Goal: Transaction & Acquisition: Purchase product/service

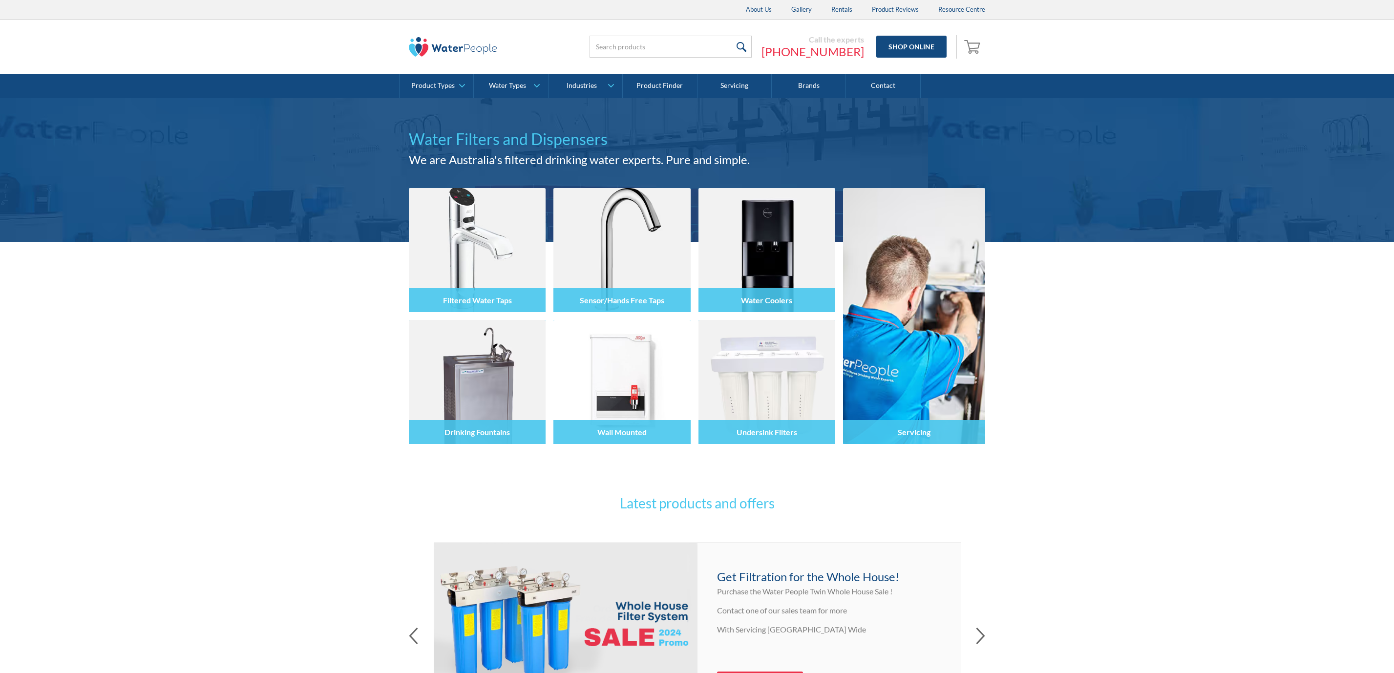
click at [881, 81] on link "Contact" at bounding box center [883, 86] width 74 height 24
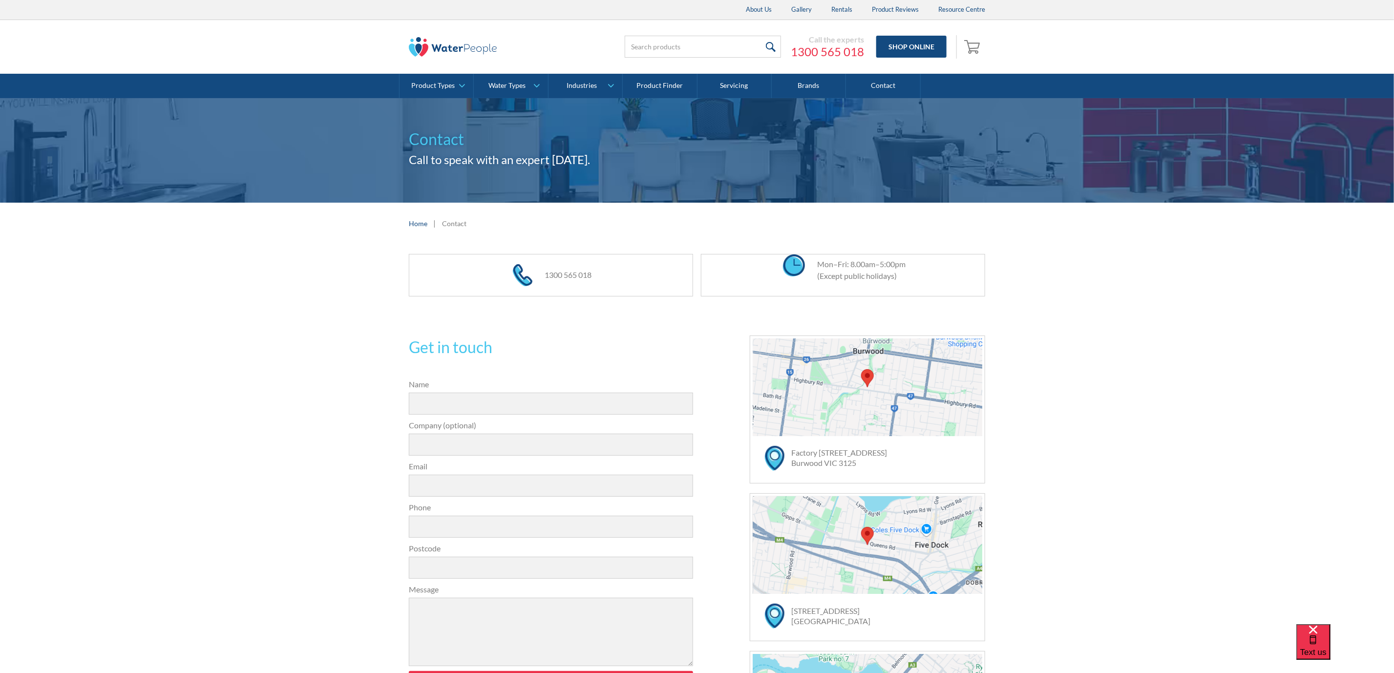
click at [897, 436] on div at bounding box center [868, 388] width 230 height 98
click at [894, 463] on div "Factory 12 / 125 Highbury Road Burwood VIC 3125" at bounding box center [885, 458] width 186 height 21
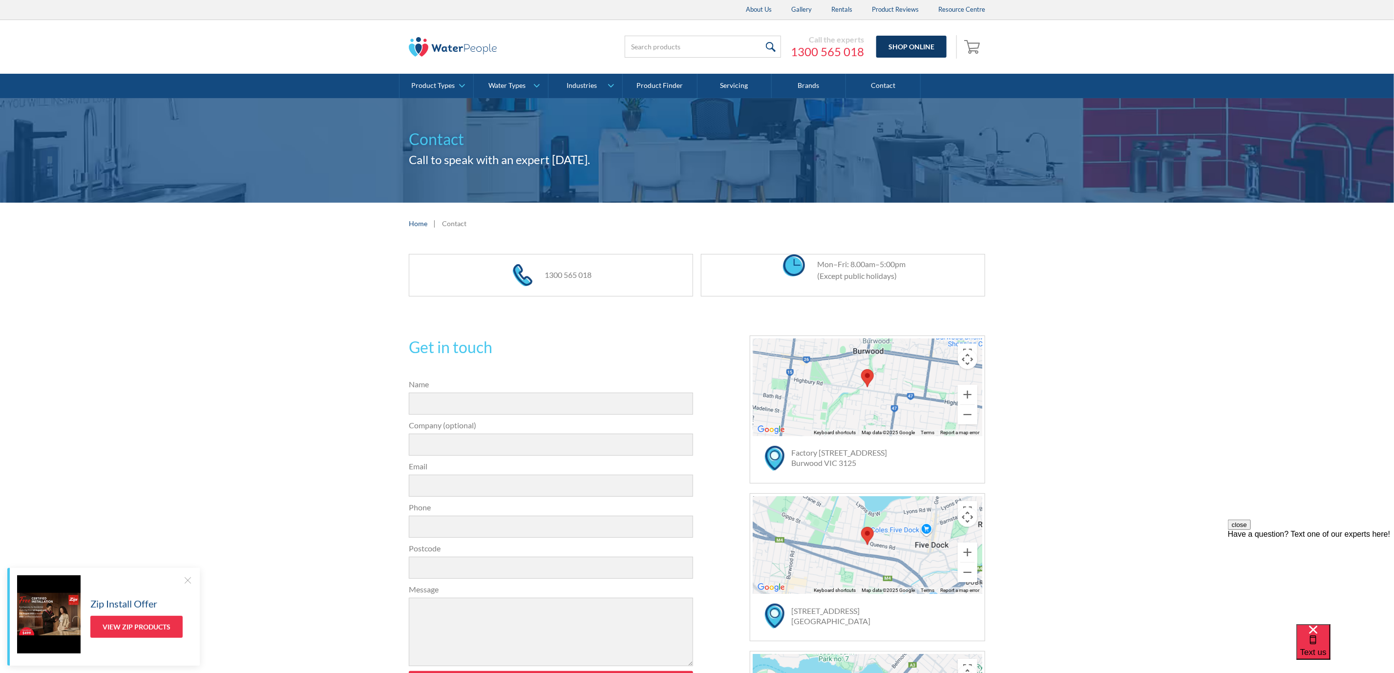
click at [913, 46] on link "Shop Online" at bounding box center [912, 47] width 70 height 22
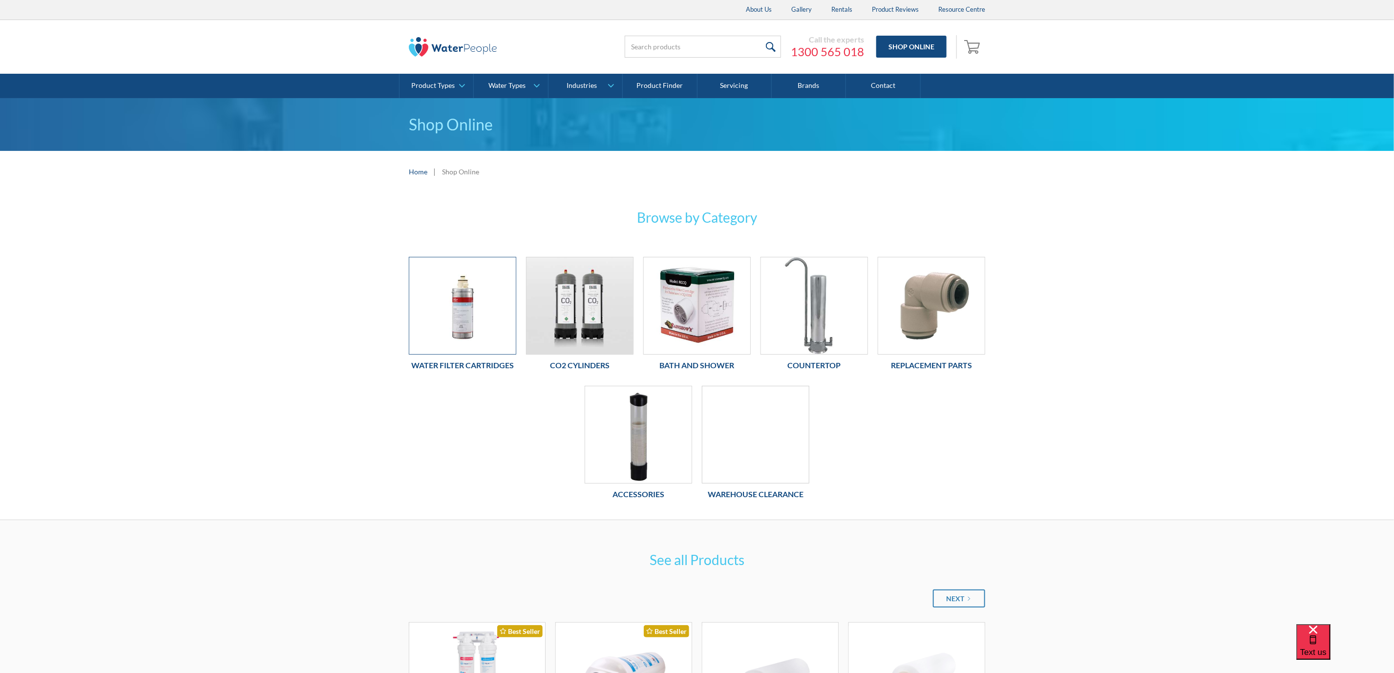
click at [439, 317] on img at bounding box center [462, 305] width 107 height 97
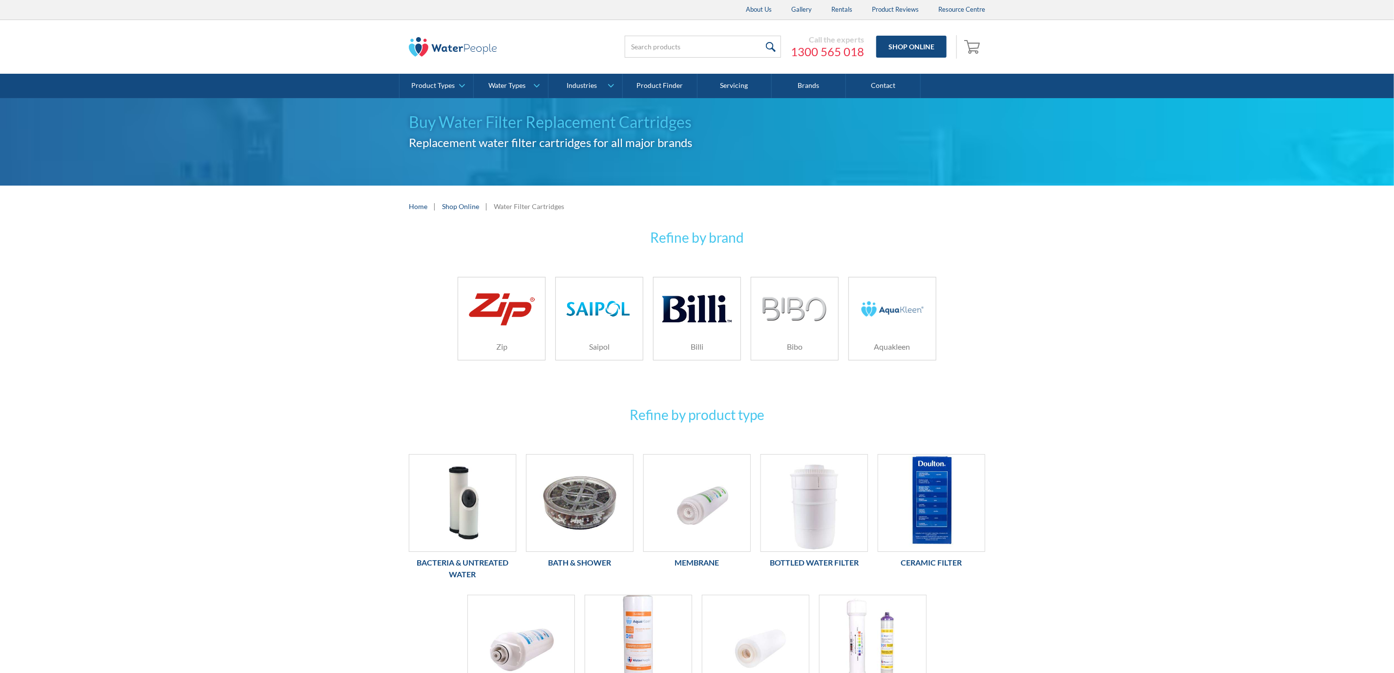
click at [509, 343] on h6 "Zip" at bounding box center [501, 347] width 87 height 12
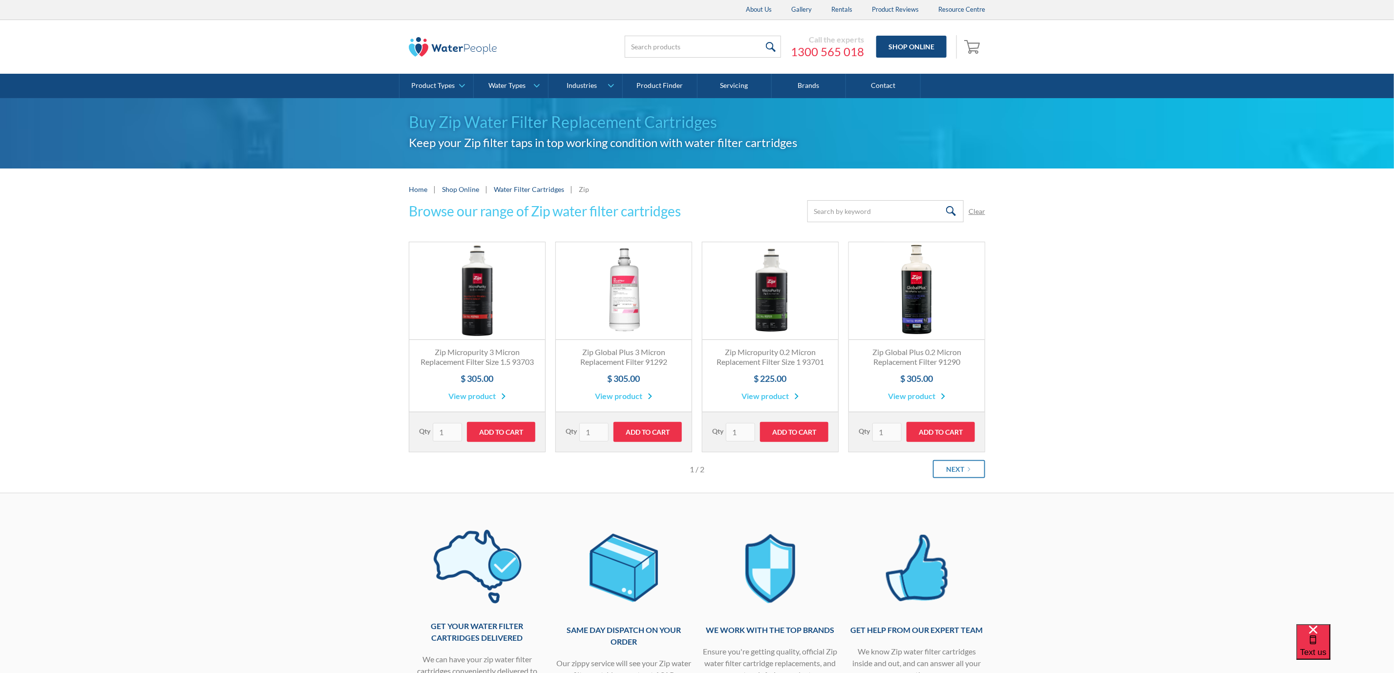
click at [642, 327] on link "Fits All Brands Best Seller" at bounding box center [624, 291] width 136 height 98
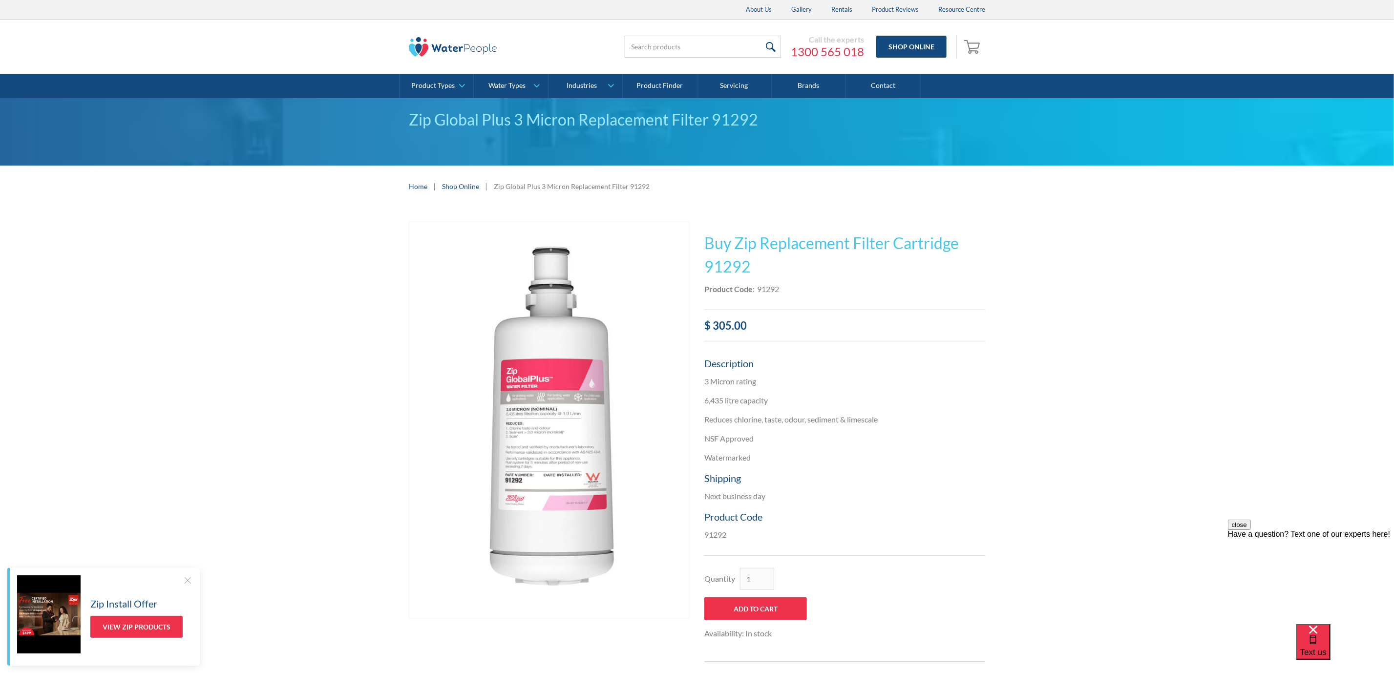
click at [427, 44] on img at bounding box center [453, 47] width 88 height 20
